Goal: Find specific page/section: Find specific page/section

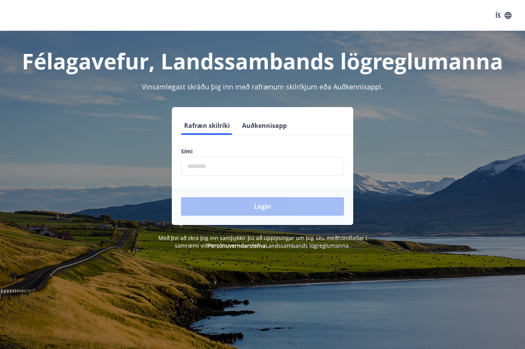
click at [275, 168] on input "phone" at bounding box center [262, 166] width 163 height 19
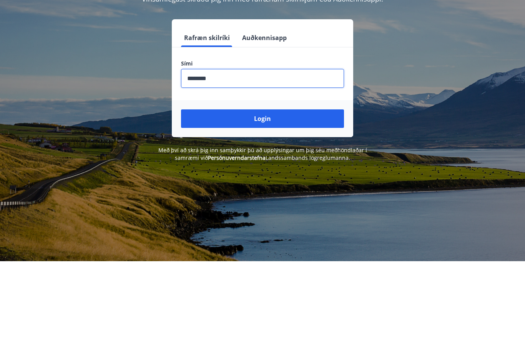
type input "********"
click at [292, 197] on button "Login" at bounding box center [262, 206] width 163 height 18
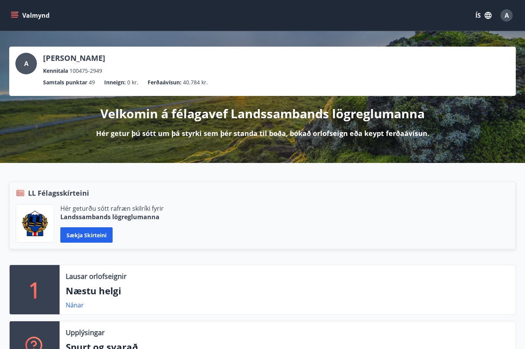
click at [16, 15] on icon "menu" at bounding box center [15, 16] width 8 height 8
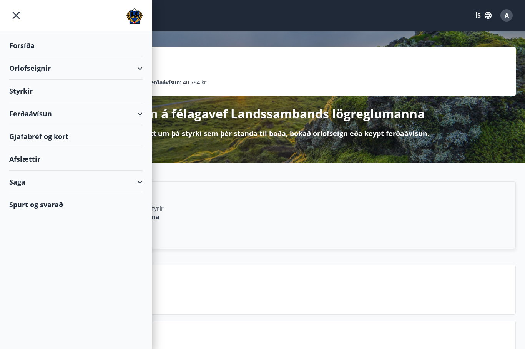
click at [22, 140] on div "Gjafabréf og kort" at bounding box center [75, 136] width 133 height 23
click at [18, 138] on div "Gjafabréf og kort" at bounding box center [75, 136] width 133 height 23
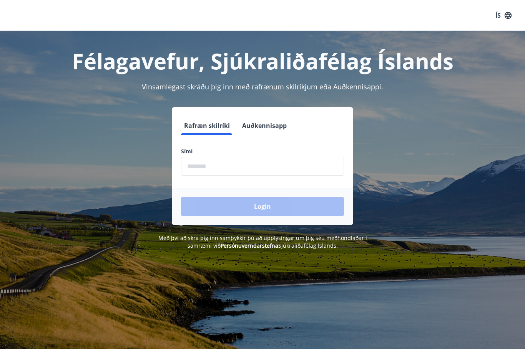
click at [295, 164] on input "phone" at bounding box center [262, 166] width 163 height 19
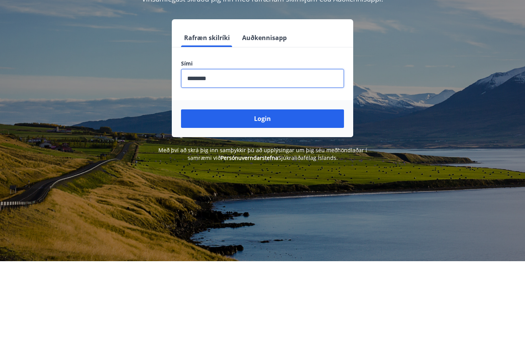
type input "********"
click at [285, 197] on button "Login" at bounding box center [262, 206] width 163 height 18
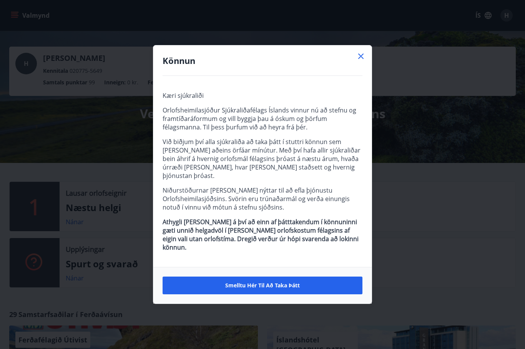
click at [361, 59] on icon at bounding box center [361, 55] width 5 height 5
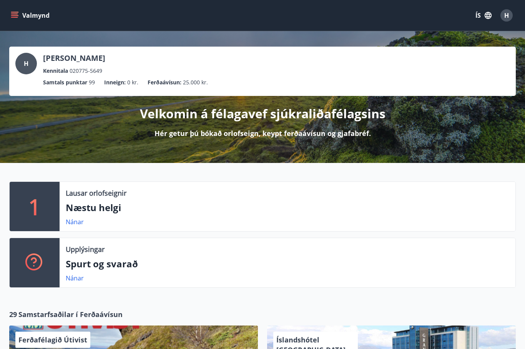
click at [19, 17] on button "Valmynd" at bounding box center [30, 15] width 43 height 14
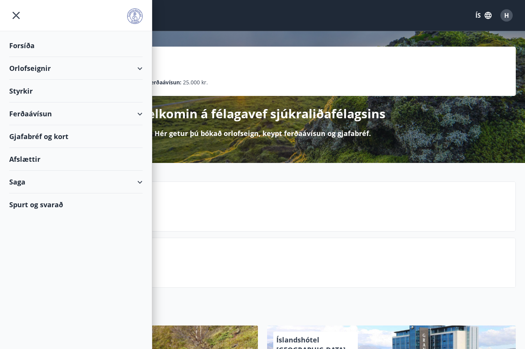
click at [26, 137] on div "Gjafabréf og kort" at bounding box center [75, 136] width 133 height 23
